Goal: Task Accomplishment & Management: Use online tool/utility

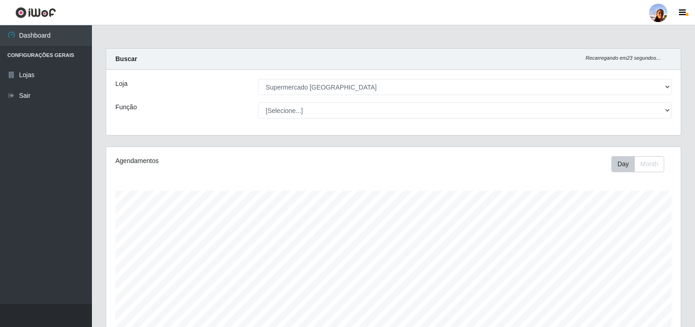
select select "166"
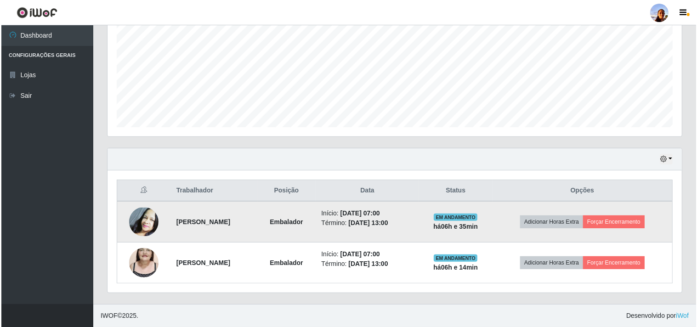
scroll to position [190, 575]
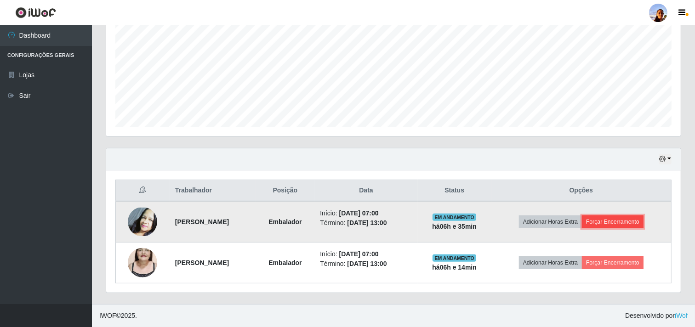
click at [623, 220] on button "Forçar Encerramento" at bounding box center [613, 222] width 62 height 13
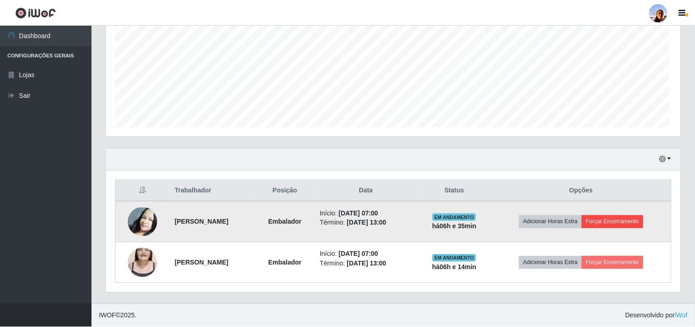
scroll to position [190, 569]
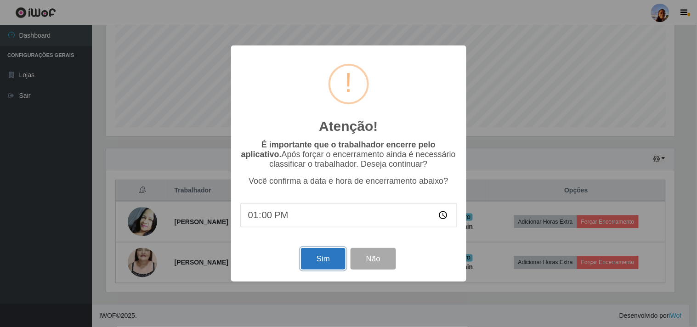
click at [326, 256] on button "Sim" at bounding box center [323, 259] width 45 height 22
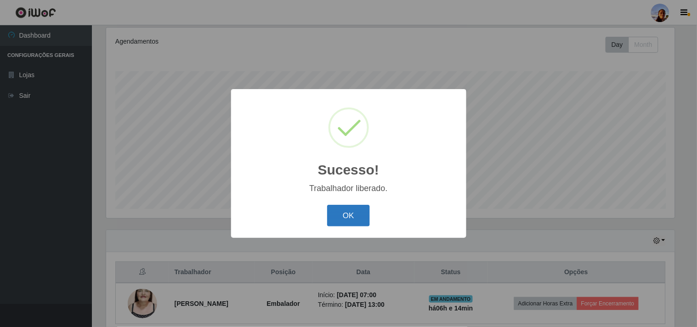
click at [354, 215] on button "OK" at bounding box center [348, 216] width 43 height 22
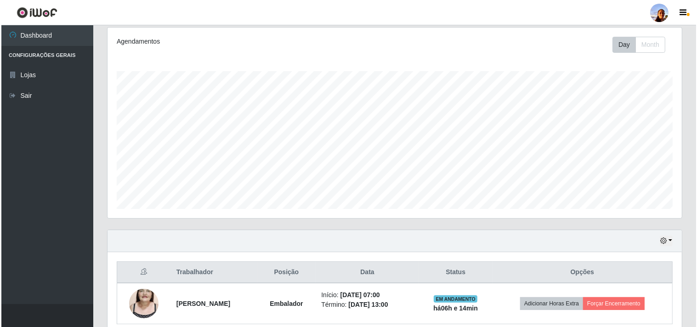
scroll to position [190, 575]
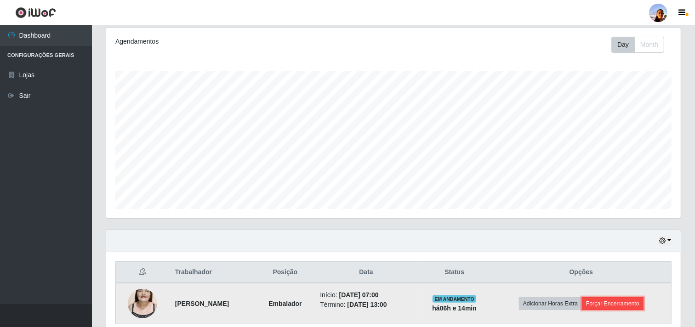
click at [629, 300] on button "Forçar Encerramento" at bounding box center [613, 303] width 62 height 13
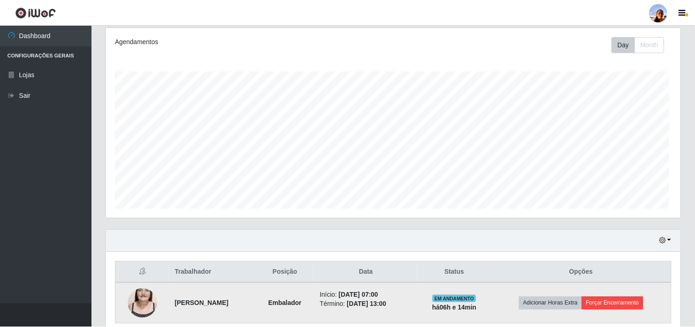
scroll to position [190, 569]
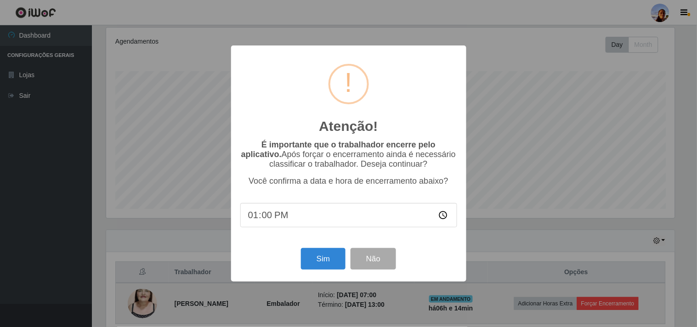
type input "01:00"
type input "13:22"
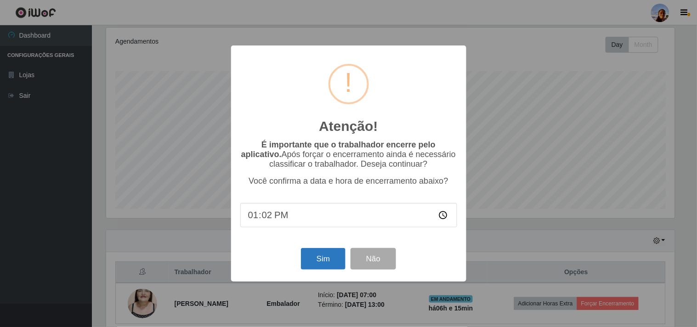
type input "13:20"
click at [318, 256] on button "Sim" at bounding box center [323, 259] width 45 height 22
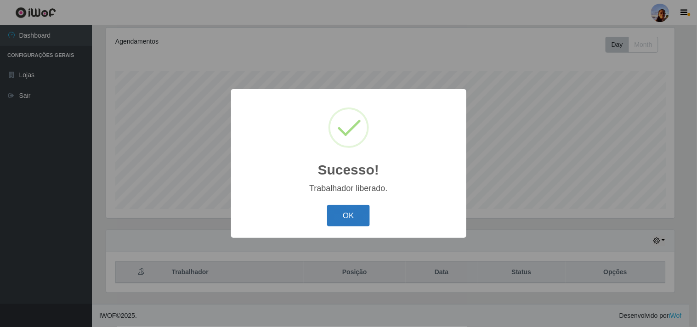
click at [349, 208] on button "OK" at bounding box center [348, 216] width 43 height 22
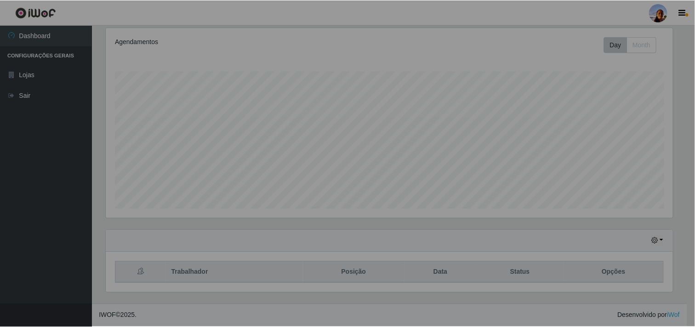
scroll to position [190, 575]
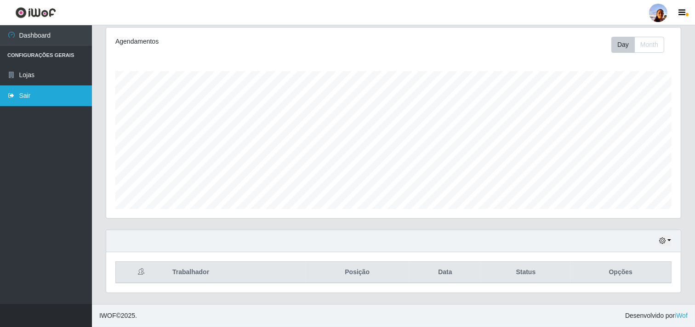
click at [65, 97] on link "Sair" at bounding box center [46, 95] width 92 height 21
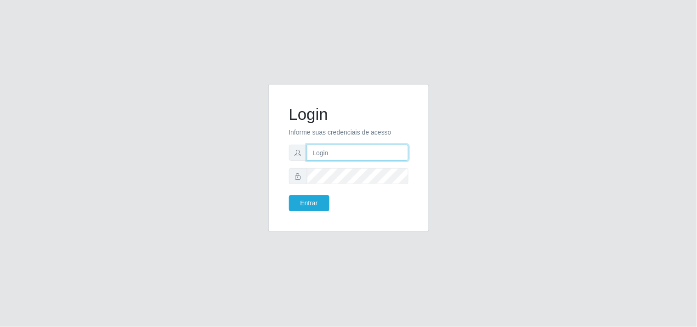
type input "[EMAIL_ADDRESS][DOMAIN_NAME]"
